Goal: Information Seeking & Learning: Learn about a topic

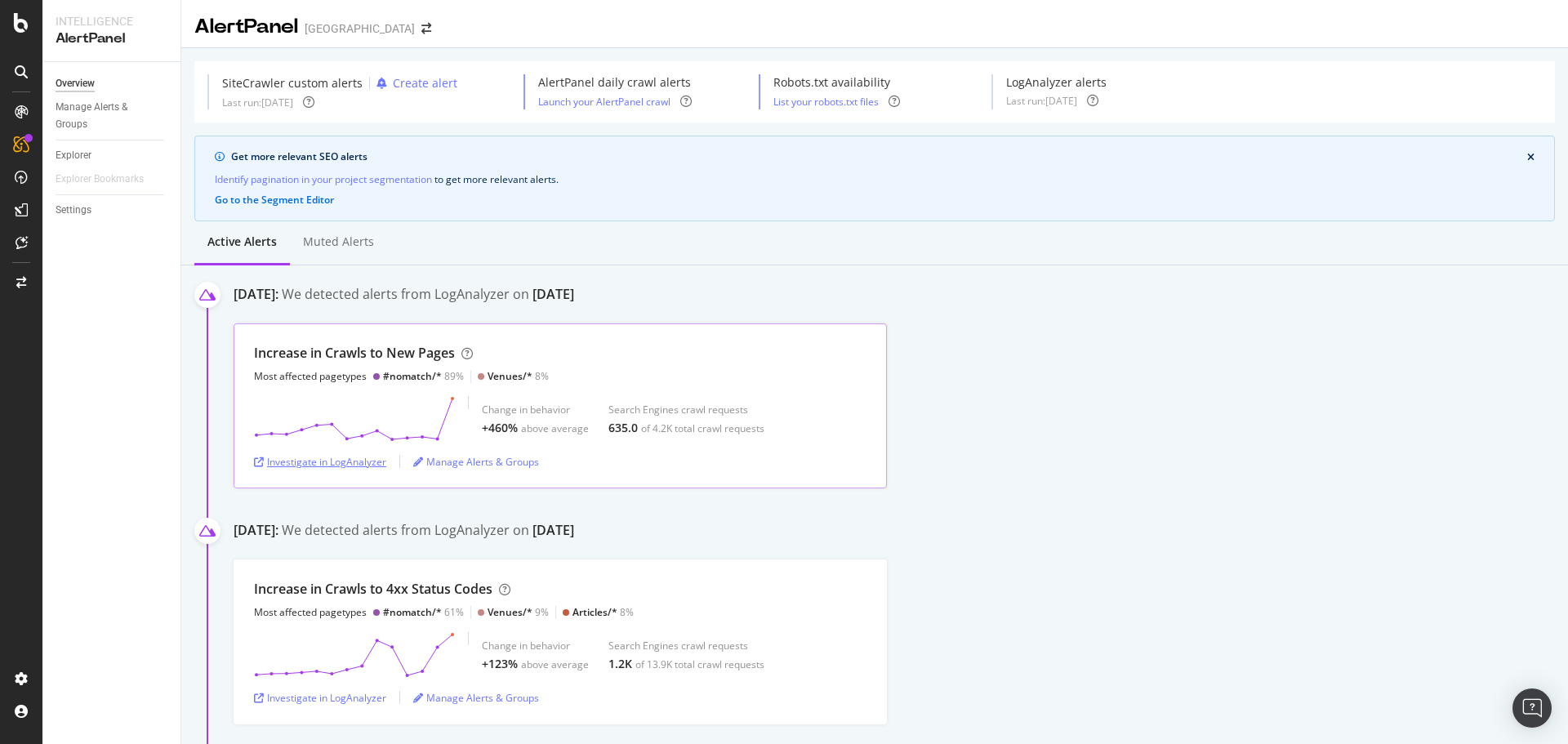
click at [372, 468] on div "Investigate in LogAnalyzer" at bounding box center [320, 462] width 133 height 14
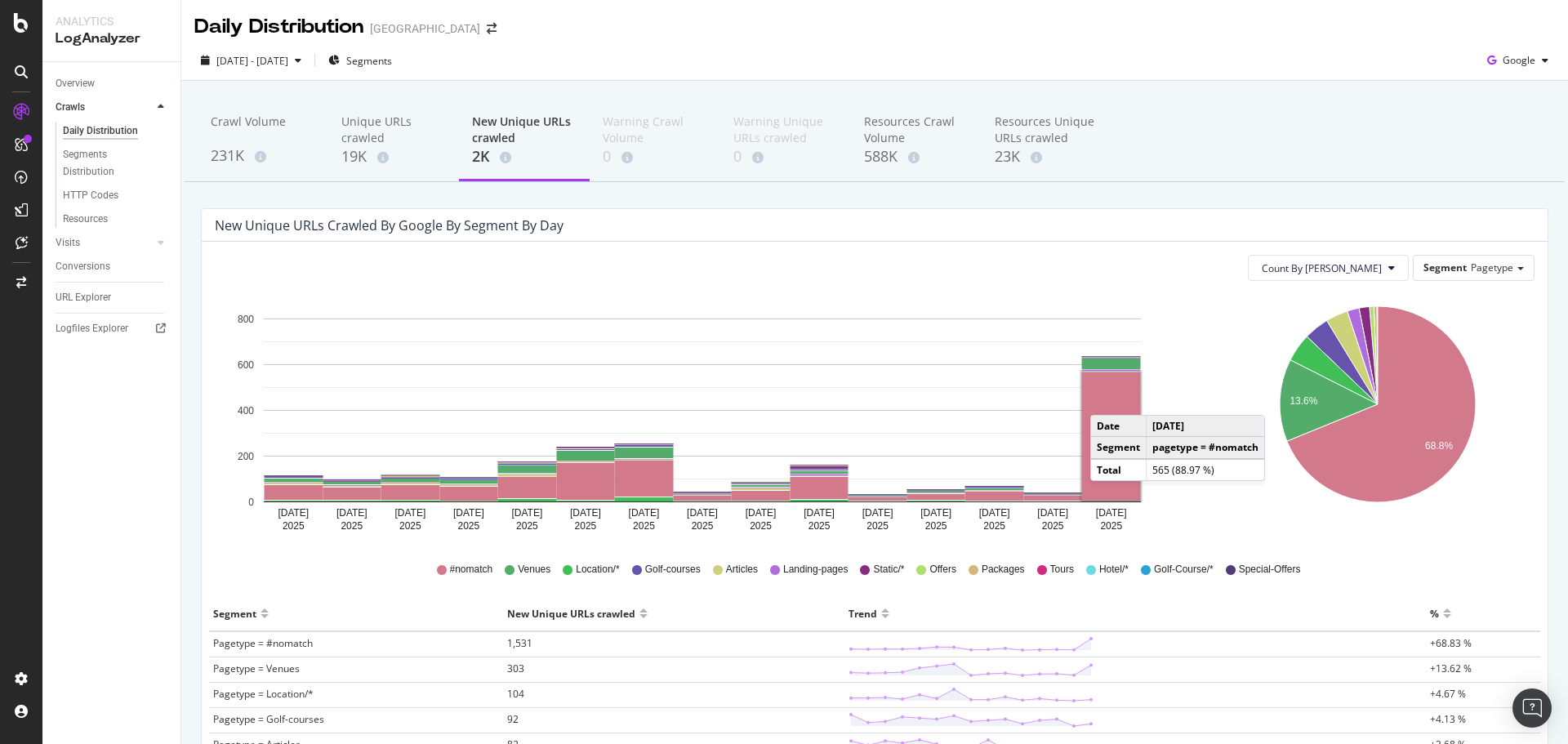
click at [1107, 398] on rect "A chart." at bounding box center [1112, 436] width 59 height 128
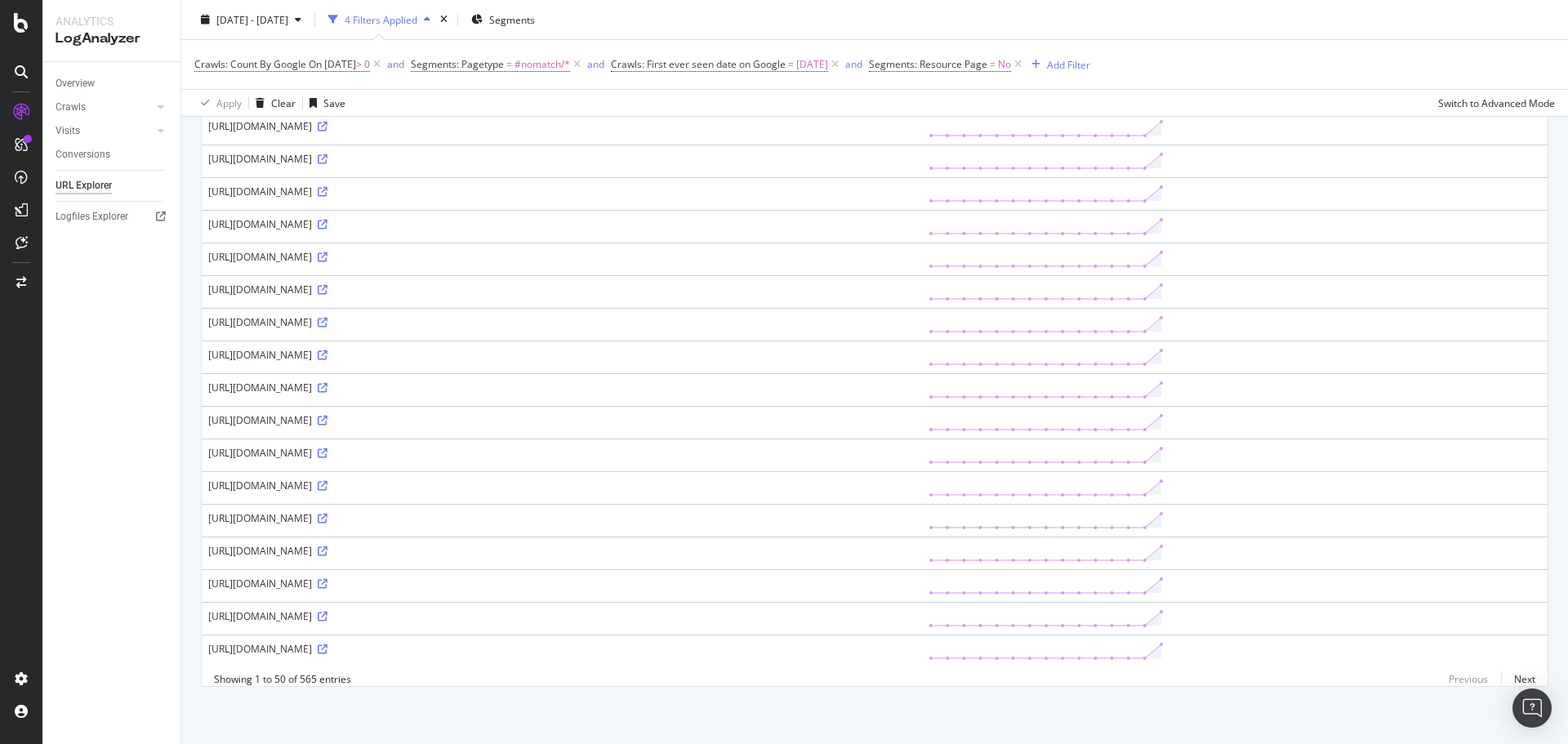
scroll to position [1526, 0]
